Goal: Information Seeking & Learning: Learn about a topic

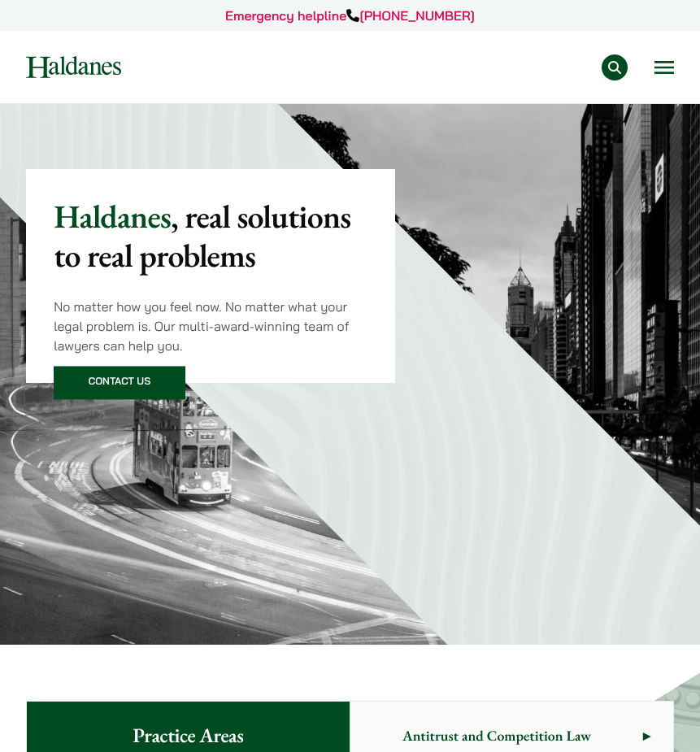
click at [672, 61] on button "Open menu" at bounding box center [663, 67] width 19 height 13
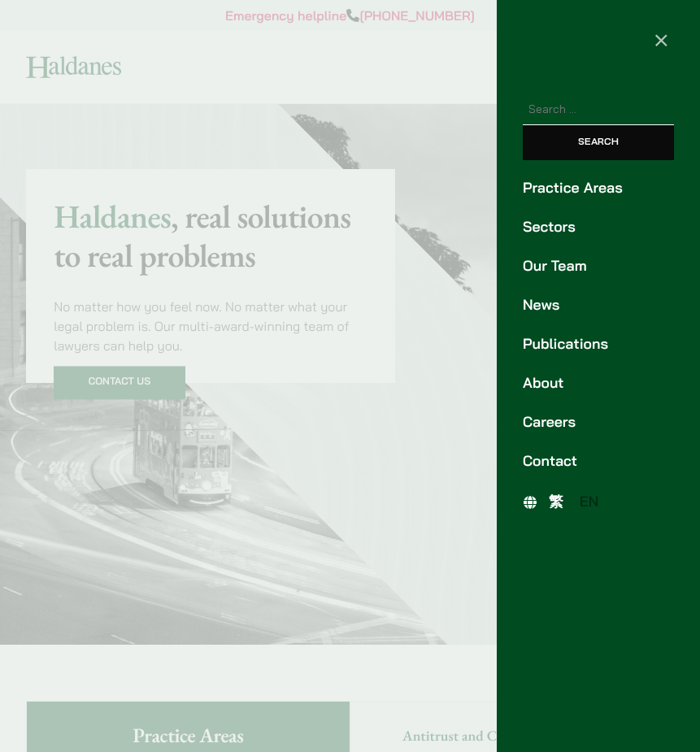
click at [570, 418] on link "Careers" at bounding box center [597, 422] width 151 height 22
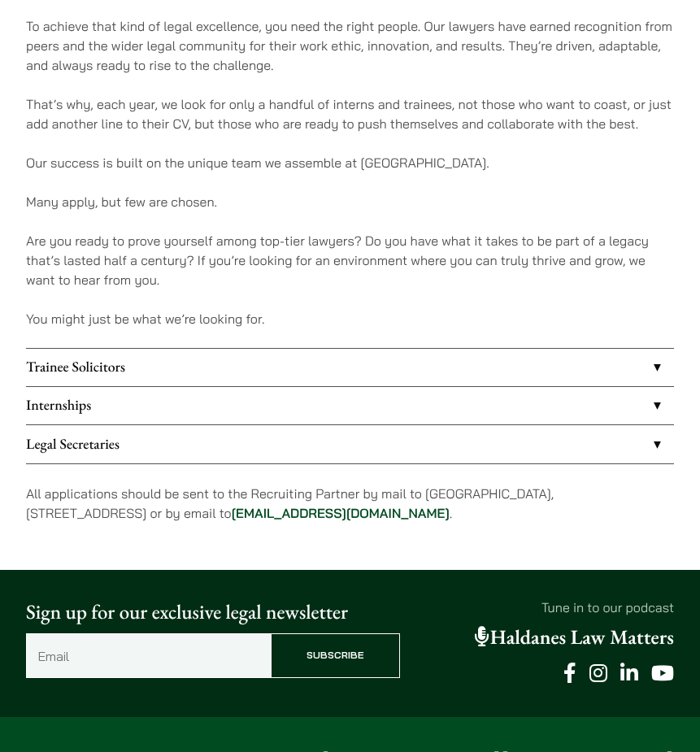
scroll to position [1133, 0]
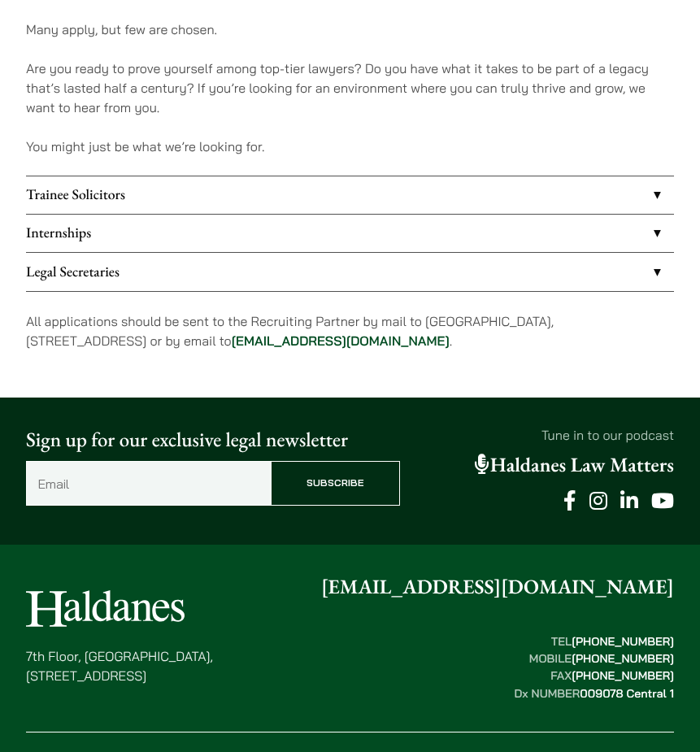
click at [344, 220] on link "Internships" at bounding box center [350, 232] width 648 height 37
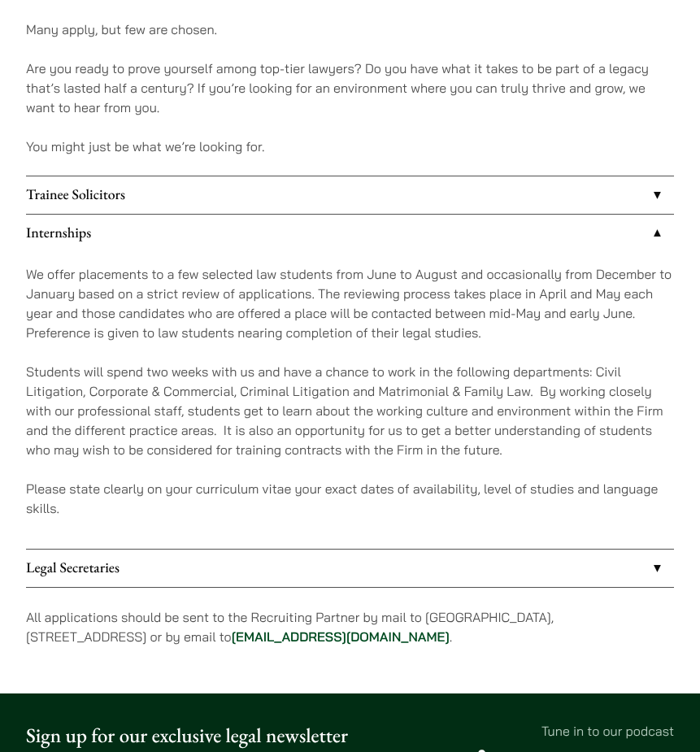
click at [435, 194] on link "Trainee Solicitors" at bounding box center [350, 194] width 648 height 37
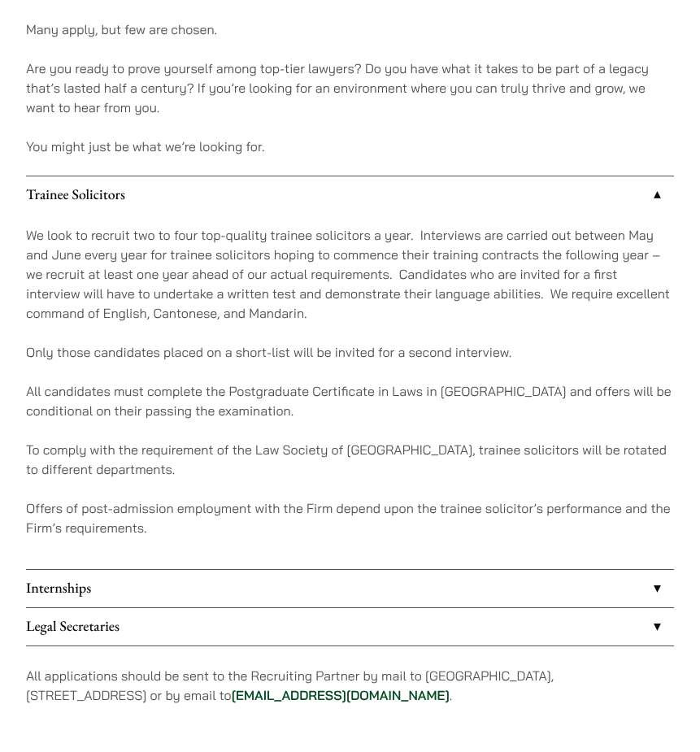
click at [232, 581] on link "Internships" at bounding box center [350, 588] width 648 height 37
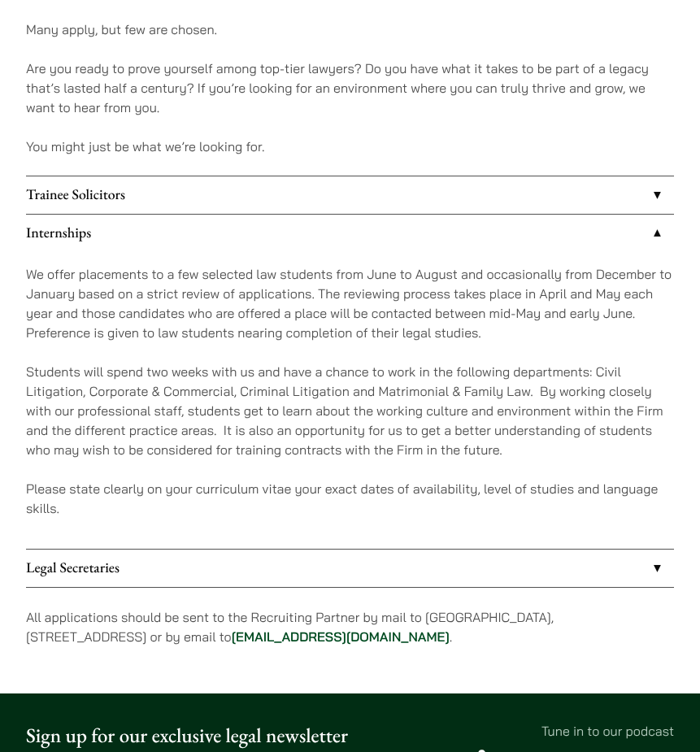
scroll to position [1255, 0]
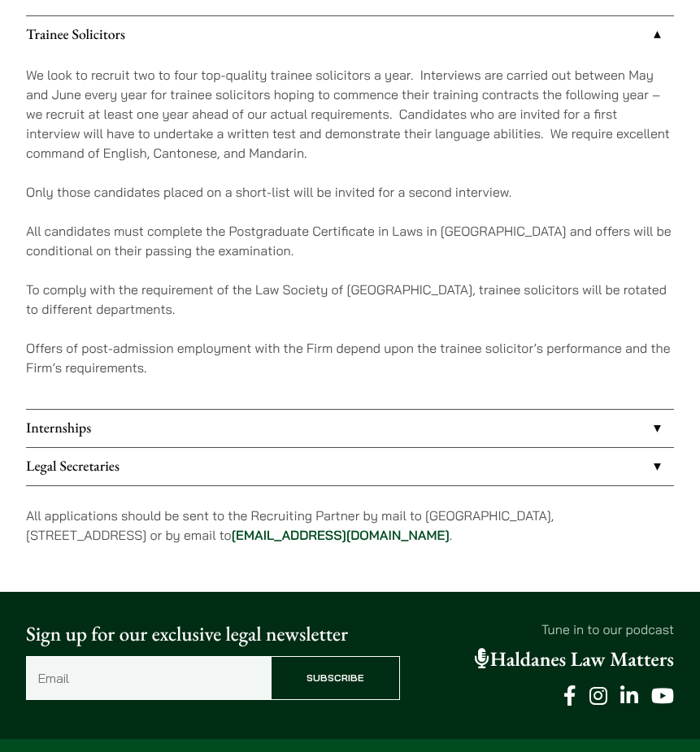
scroll to position [1308, 0]
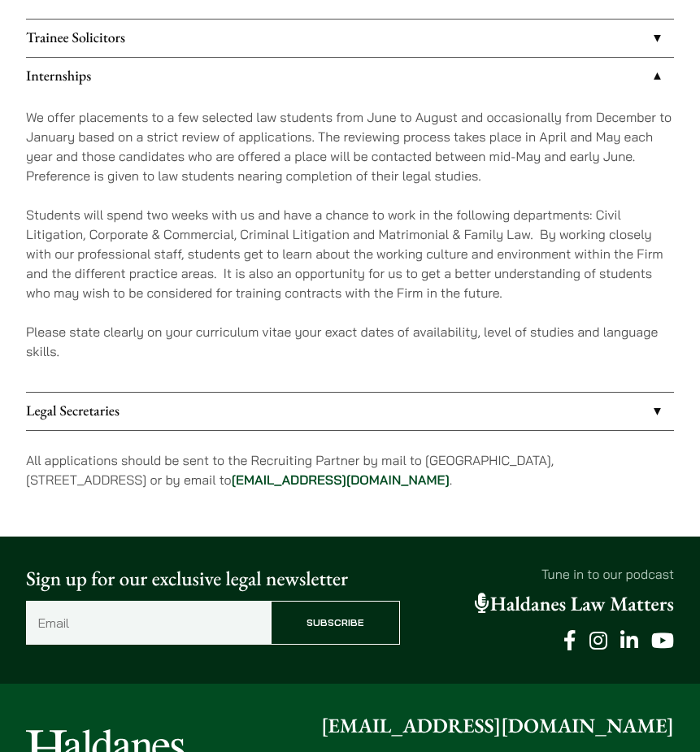
scroll to position [1308, 0]
